Goal: Task Accomplishment & Management: Use online tool/utility

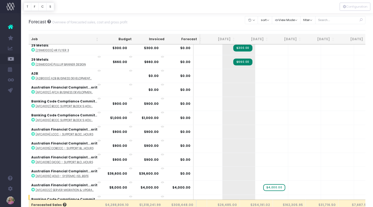
scroll to position [0, 62]
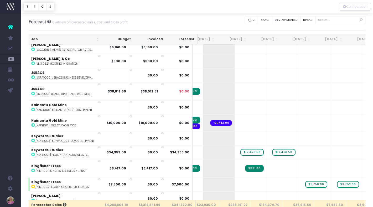
scroll to position [2347, 77]
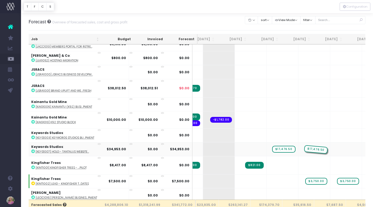
drag, startPoint x: 239, startPoint y: 128, endPoint x: 293, endPoint y: 126, distance: 54.1
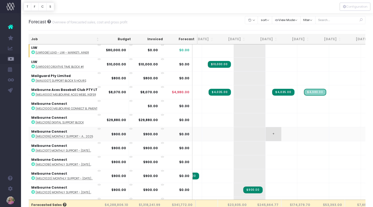
scroll to position [2561, 60]
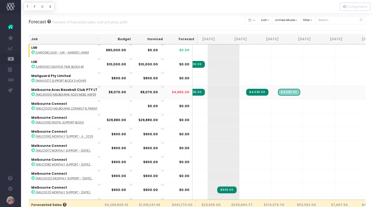
click at [99, 85] on icon at bounding box center [98, 86] width 3 height 3
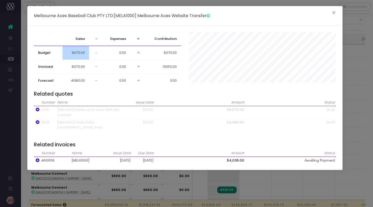
click at [75, 53] on span "8070.00" at bounding box center [78, 52] width 13 height 5
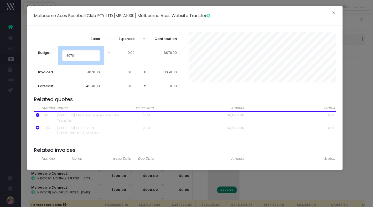
click at [75, 53] on input "8070" at bounding box center [81, 55] width 38 height 11
type input "13050"
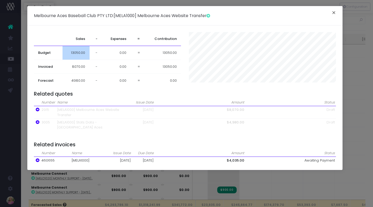
click at [334, 12] on button "×" at bounding box center [333, 13] width 11 height 8
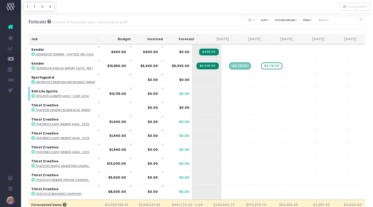
scroll to position [3445, 90]
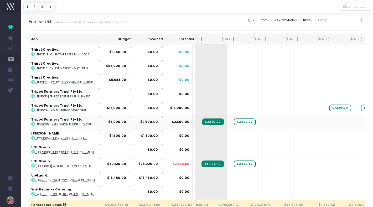
click at [118, 119] on strong "$5,000.00" at bounding box center [117, 121] width 18 height 4
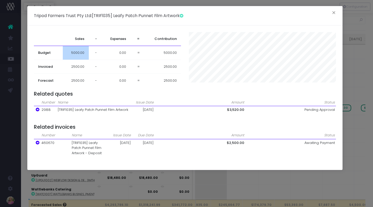
click at [76, 53] on span "5000.00" at bounding box center [77, 52] width 13 height 5
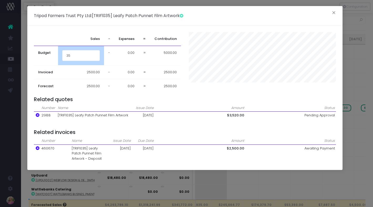
type input "3"
type input "6000"
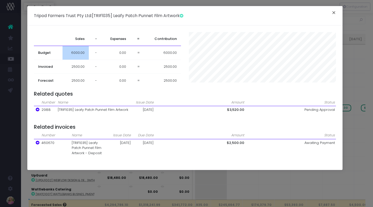
click at [334, 12] on button "×" at bounding box center [333, 13] width 11 height 8
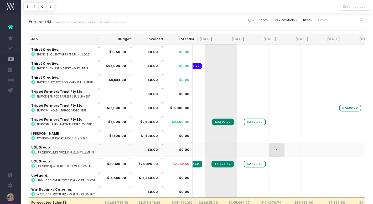
scroll to position [3689, 72]
click at [199, 16] on div "Forecast Overview of forecasted sales, cost and gross profit Clear Filters Hide…" at bounding box center [197, 21] width 337 height 17
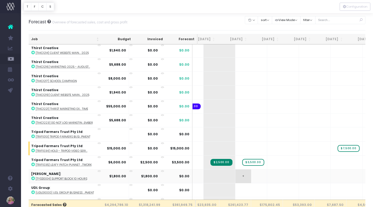
scroll to position [0, 83]
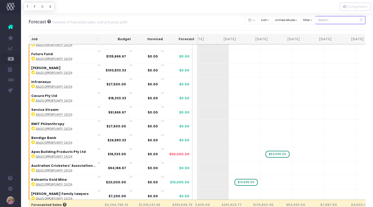
click at [335, 20] on input "text" at bounding box center [340, 20] width 50 height 8
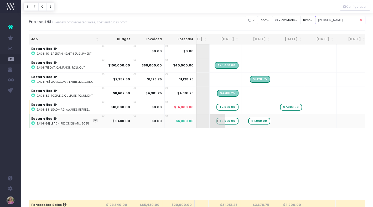
type input "eash"
drag, startPoint x: 231, startPoint y: 121, endPoint x: 256, endPoint y: 120, distance: 25.2
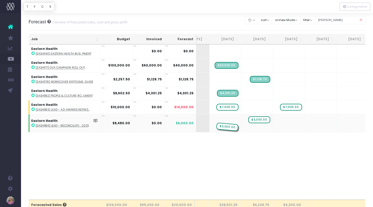
drag, startPoint x: 257, startPoint y: 126, endPoint x: 238, endPoint y: 125, distance: 18.9
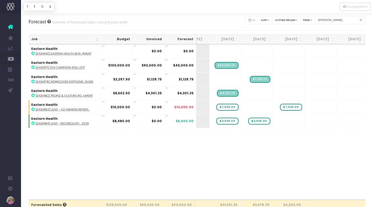
click at [360, 19] on icon at bounding box center [360, 20] width 9 height 11
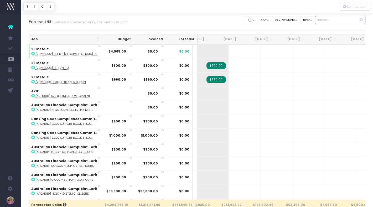
click at [327, 20] on input "text" at bounding box center [340, 20] width 50 height 8
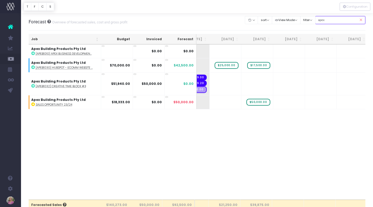
type input "apex"
